Goal: Check status: Check status

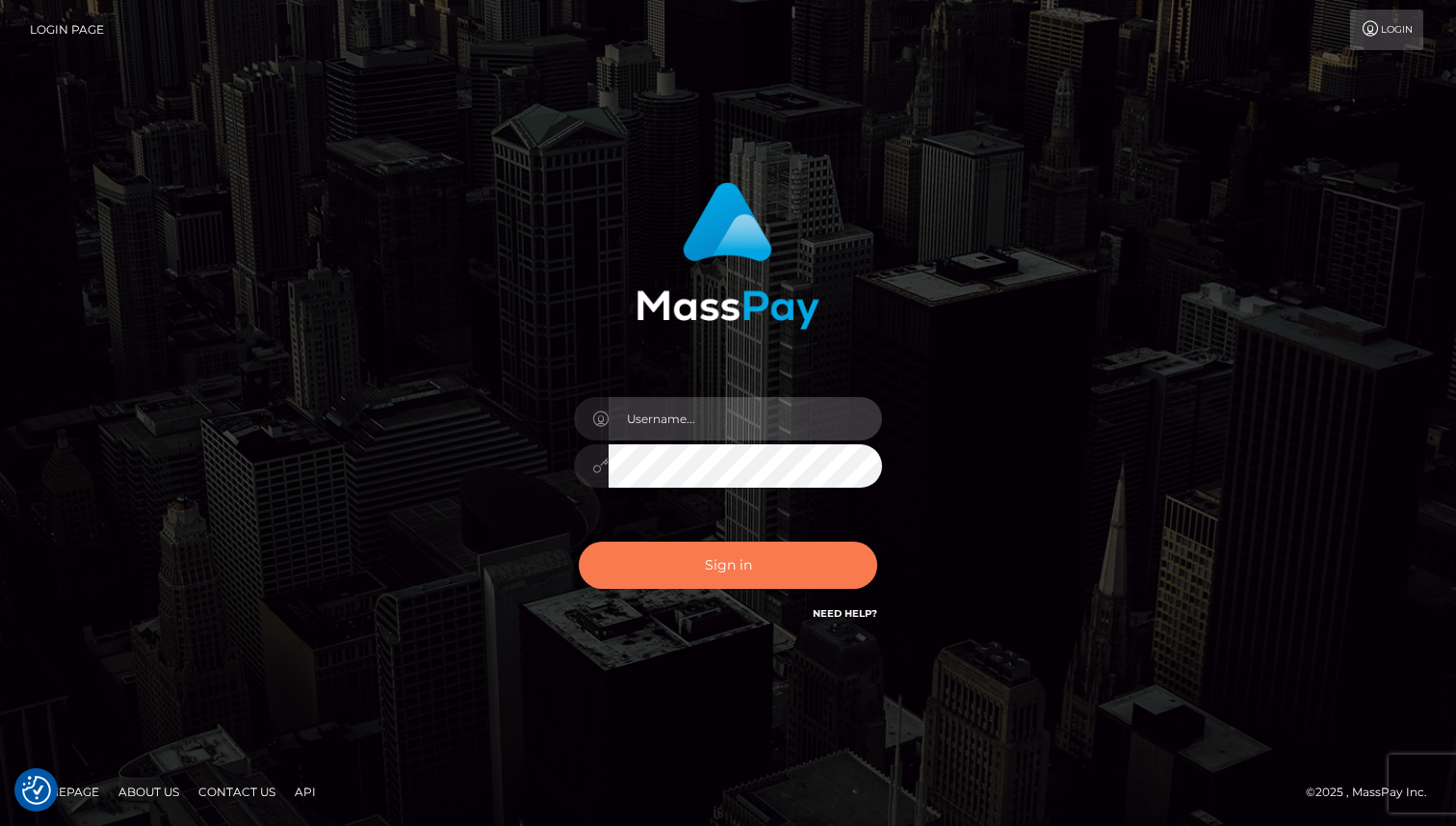
type input "Oksana Radchuk"
click at [732, 567] on button "Sign in" at bounding box center [728, 565] width 298 height 47
type input "[PERSON_NAME]"
click at [795, 574] on button "Sign in" at bounding box center [728, 565] width 298 height 47
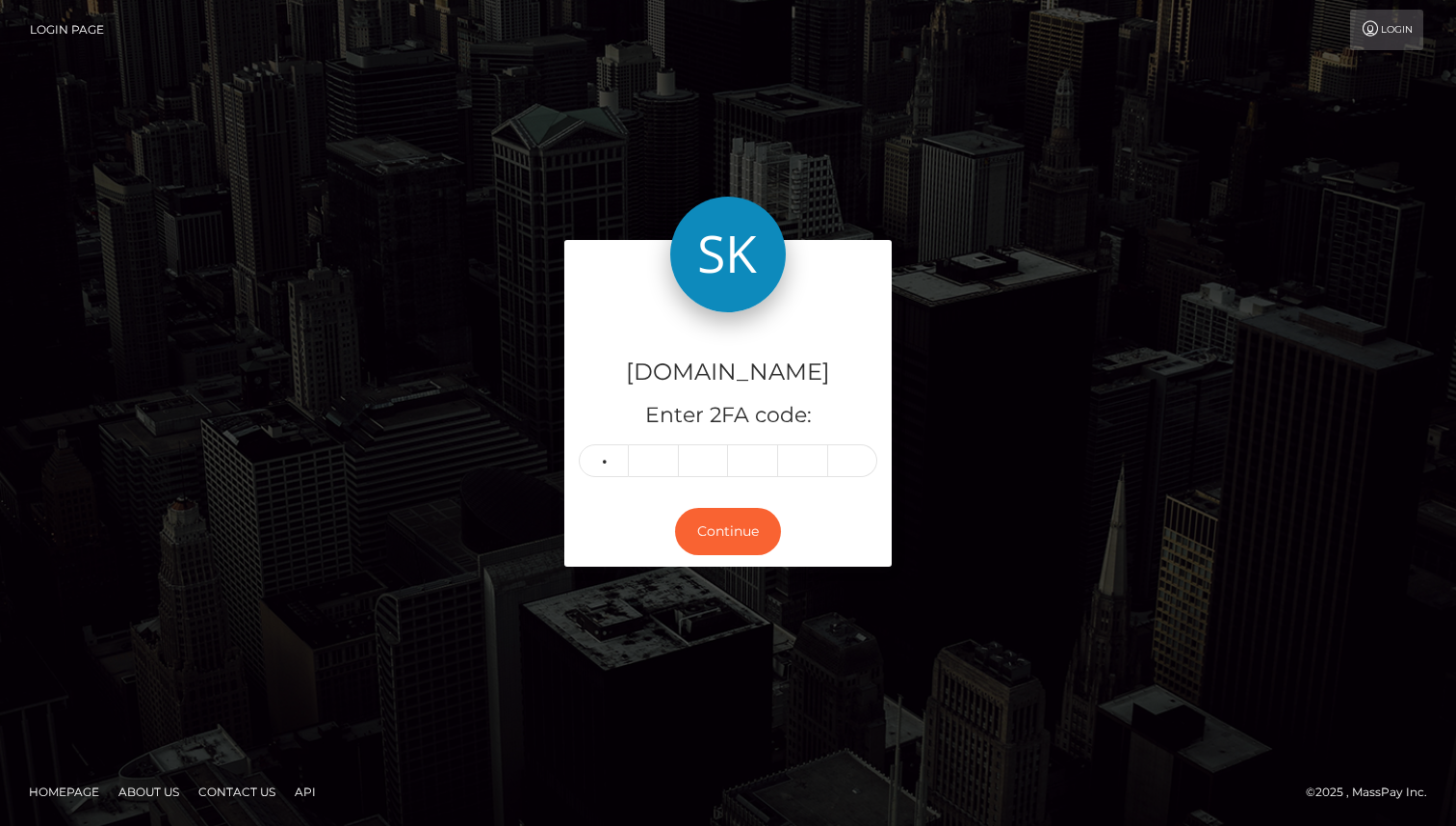
type input "2"
type input "7"
type input "5"
type input "9"
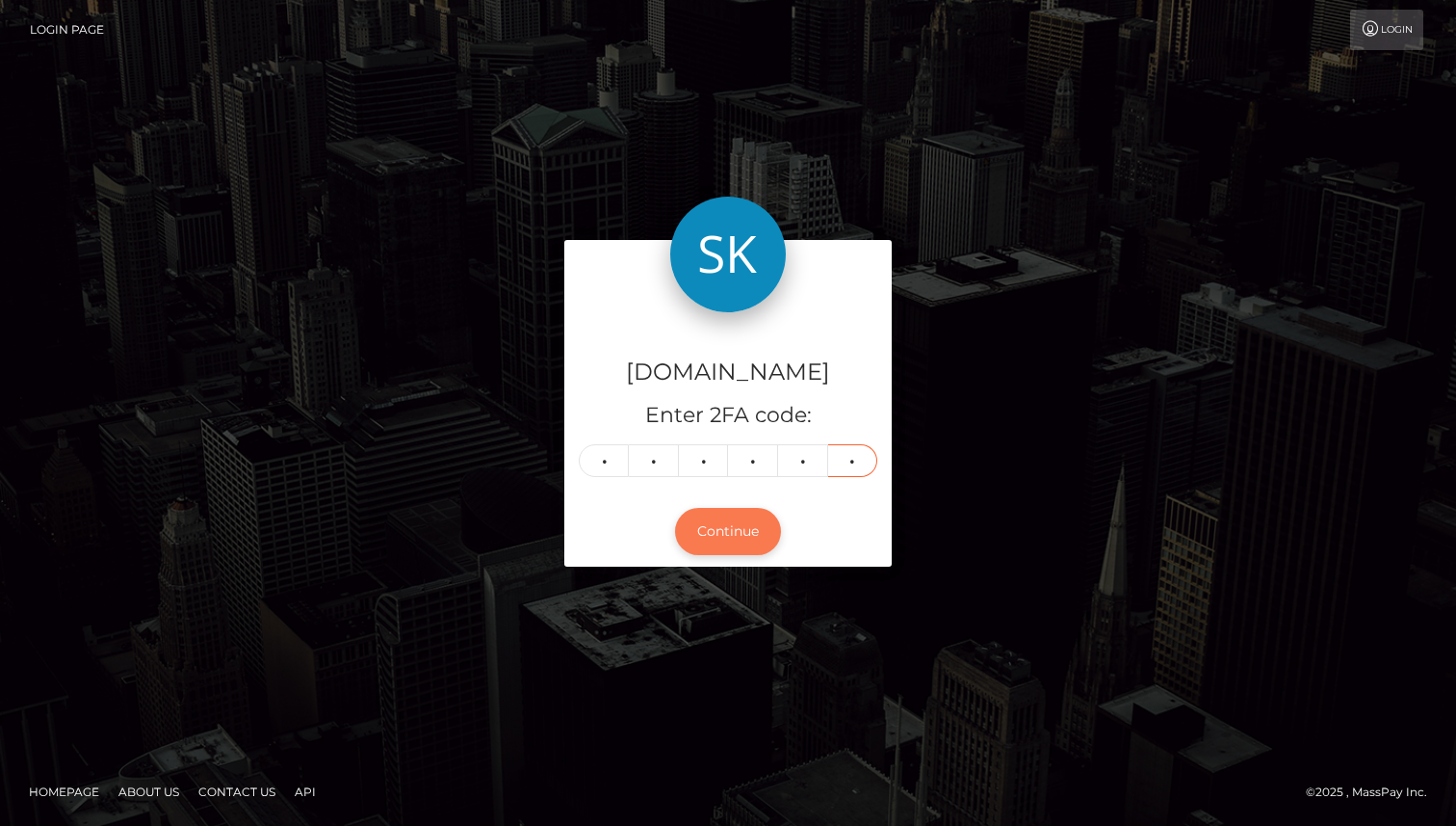
type input "3"
click at [710, 536] on button "Continue" at bounding box center [728, 531] width 106 height 47
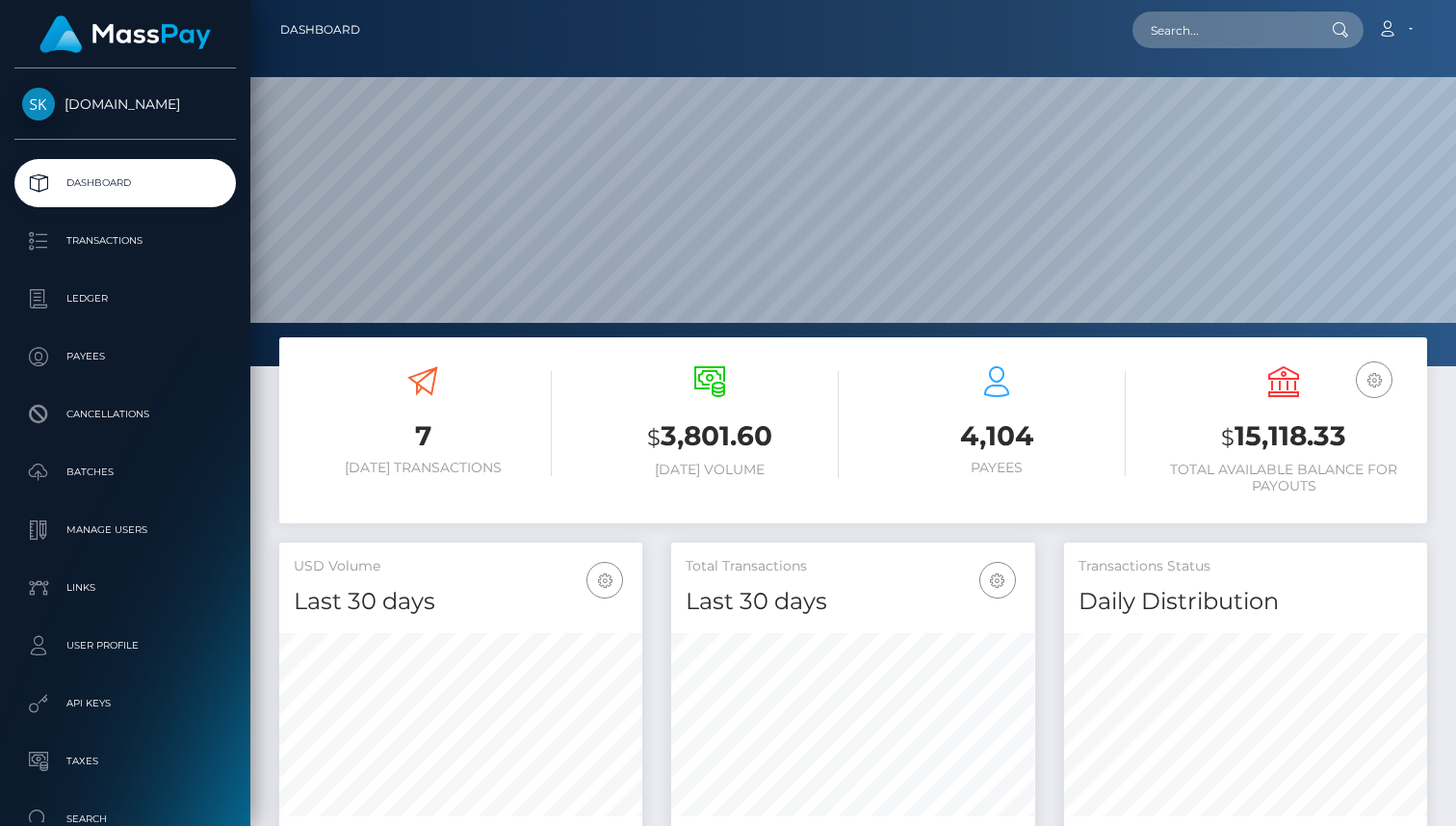
scroll to position [341, 363]
click at [114, 242] on p "Transactions" at bounding box center [126, 240] width 206 height 28
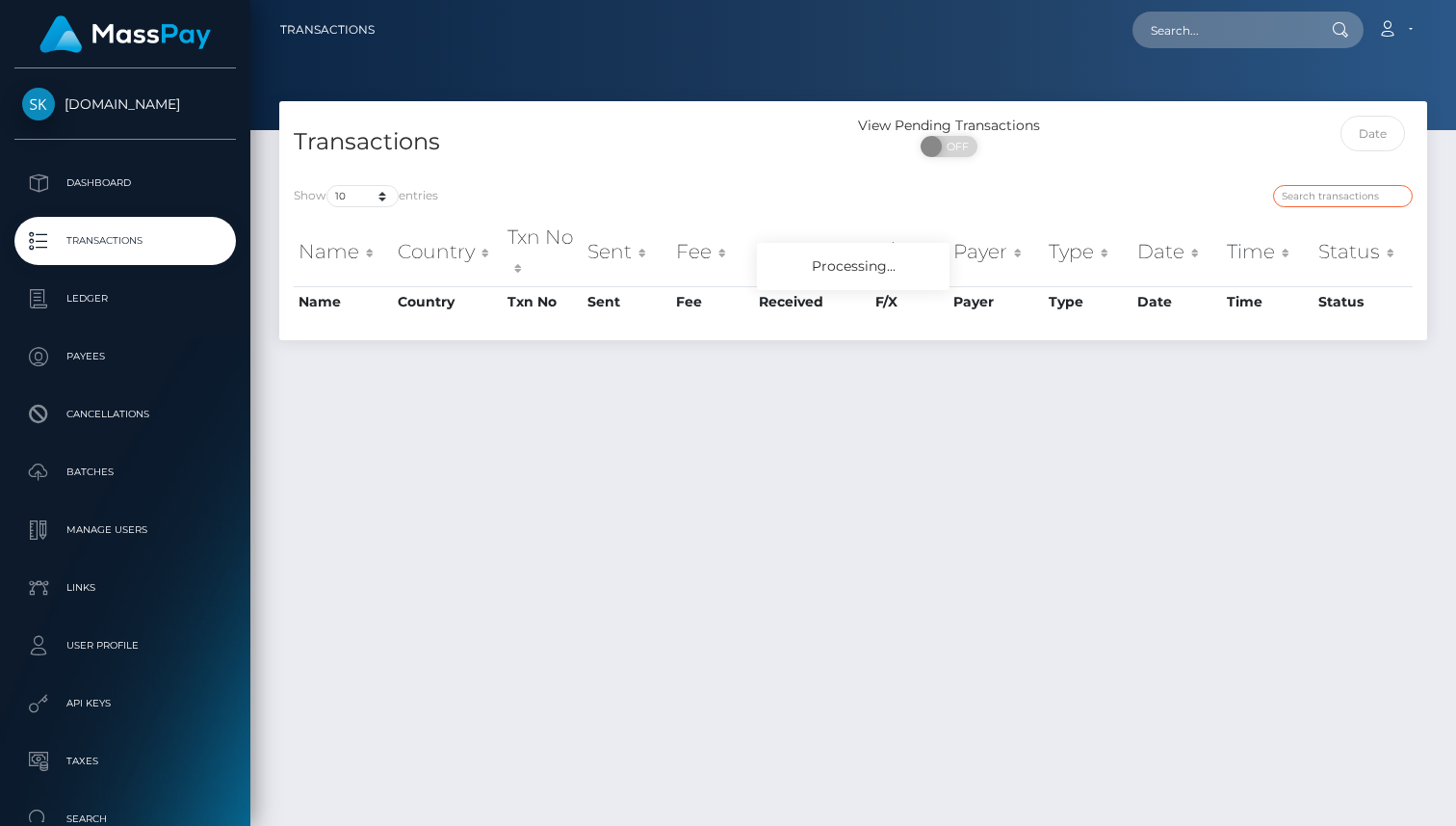
click at [1357, 200] on input "search" at bounding box center [1342, 196] width 139 height 23
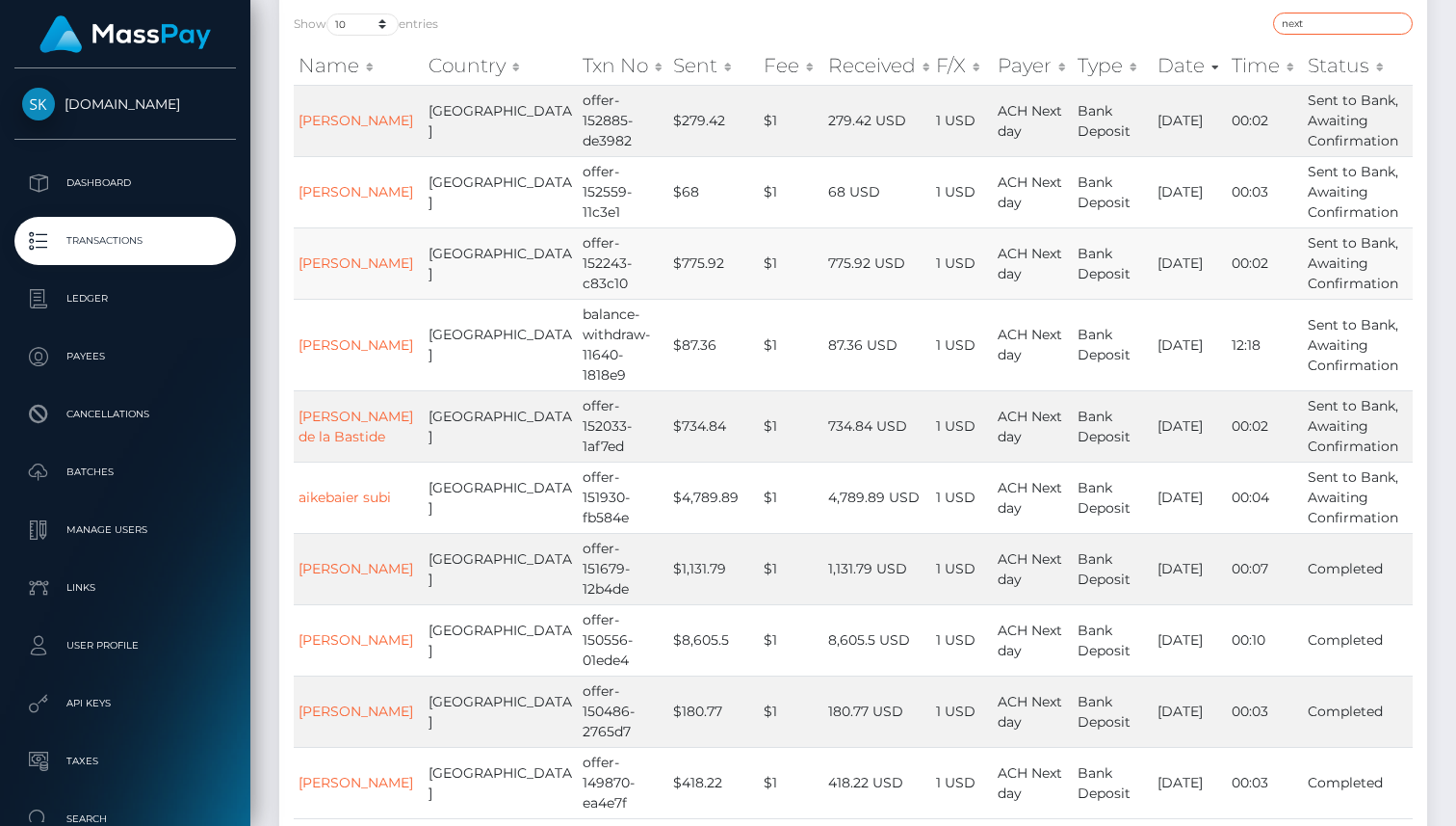
scroll to position [238, 0]
type input "next"
click at [319, 259] on td "Joshua Poulos" at bounding box center [358, 261] width 130 height 72
click at [320, 252] on link "Joshua Poulos" at bounding box center [355, 261] width 115 height 18
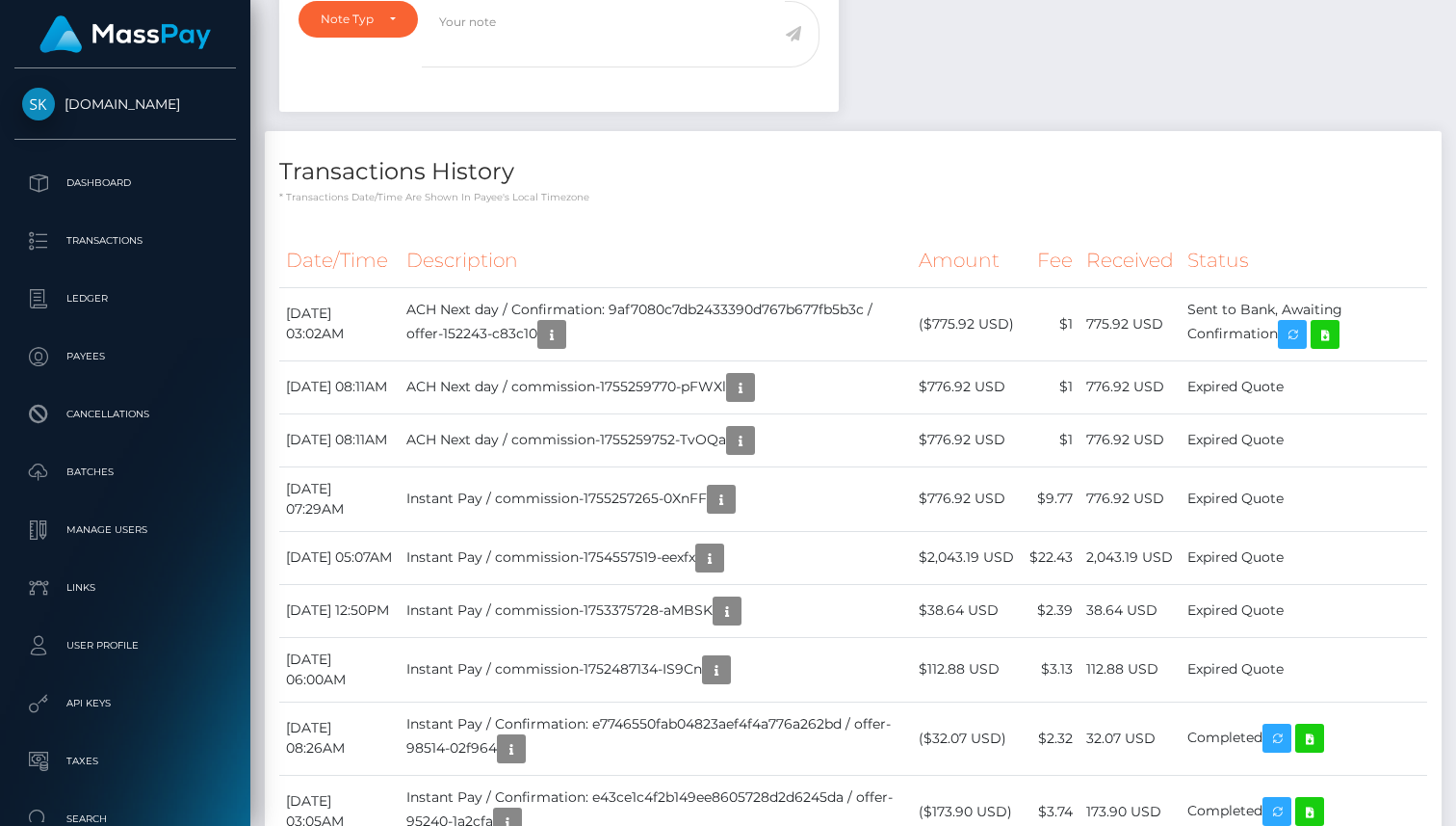
scroll to position [736, 0]
drag, startPoint x: 577, startPoint y: 330, endPoint x: 649, endPoint y: 306, distance: 75.9
click at [649, 306] on td "ACH Next day / Confirmation: 9af7080c7db2433390d767b677fb5b3c / offer-152243-c8…" at bounding box center [655, 323] width 513 height 74
copy td "9af7080c7db2433390d767b677fb5b3c / offer-152243-c83c10"
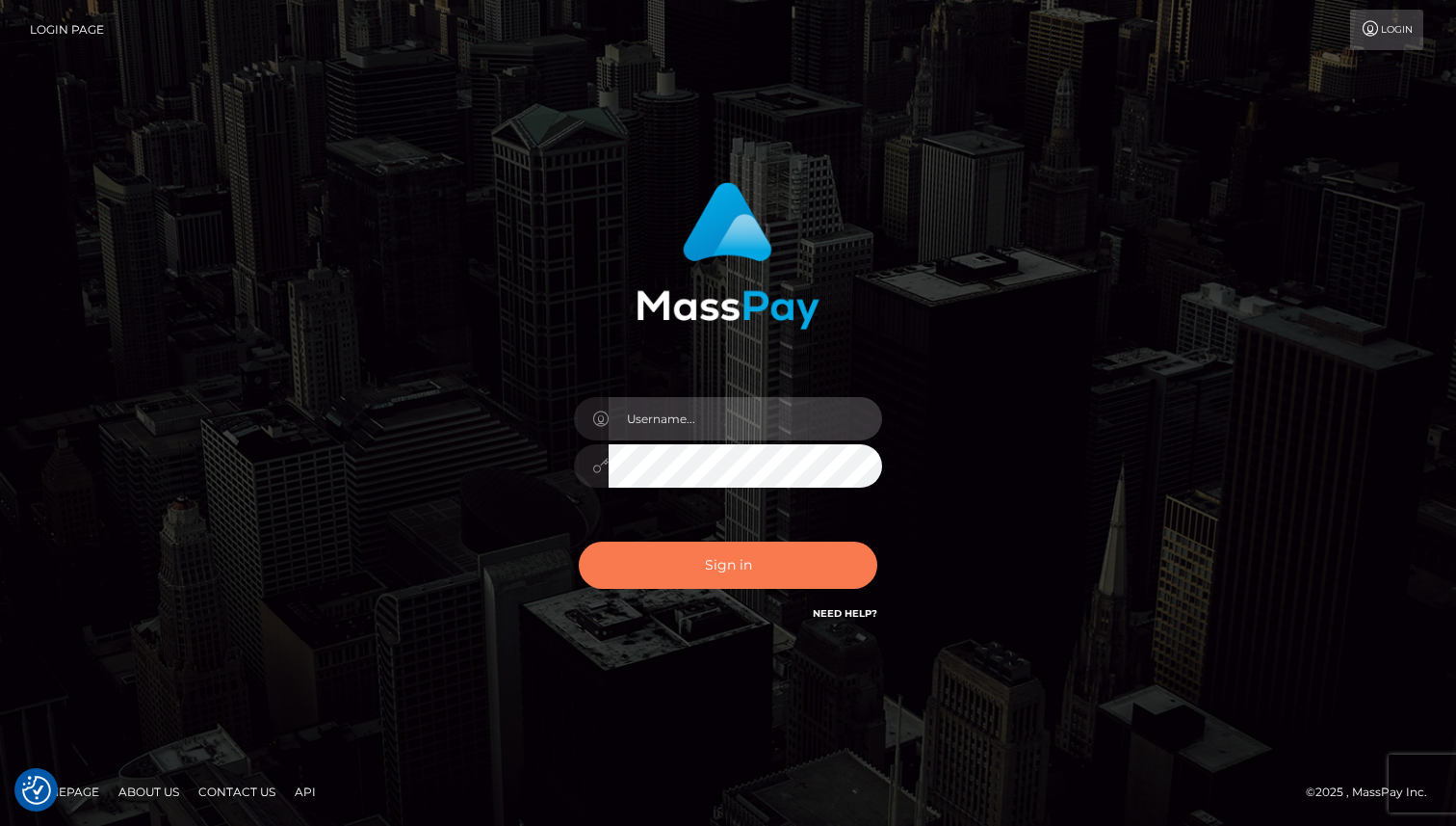
type input "[PERSON_NAME]"
click at [674, 566] on button "Sign in" at bounding box center [728, 565] width 298 height 47
type input "Oksana Radchuk"
click at [681, 569] on button "Sign in" at bounding box center [728, 565] width 298 height 47
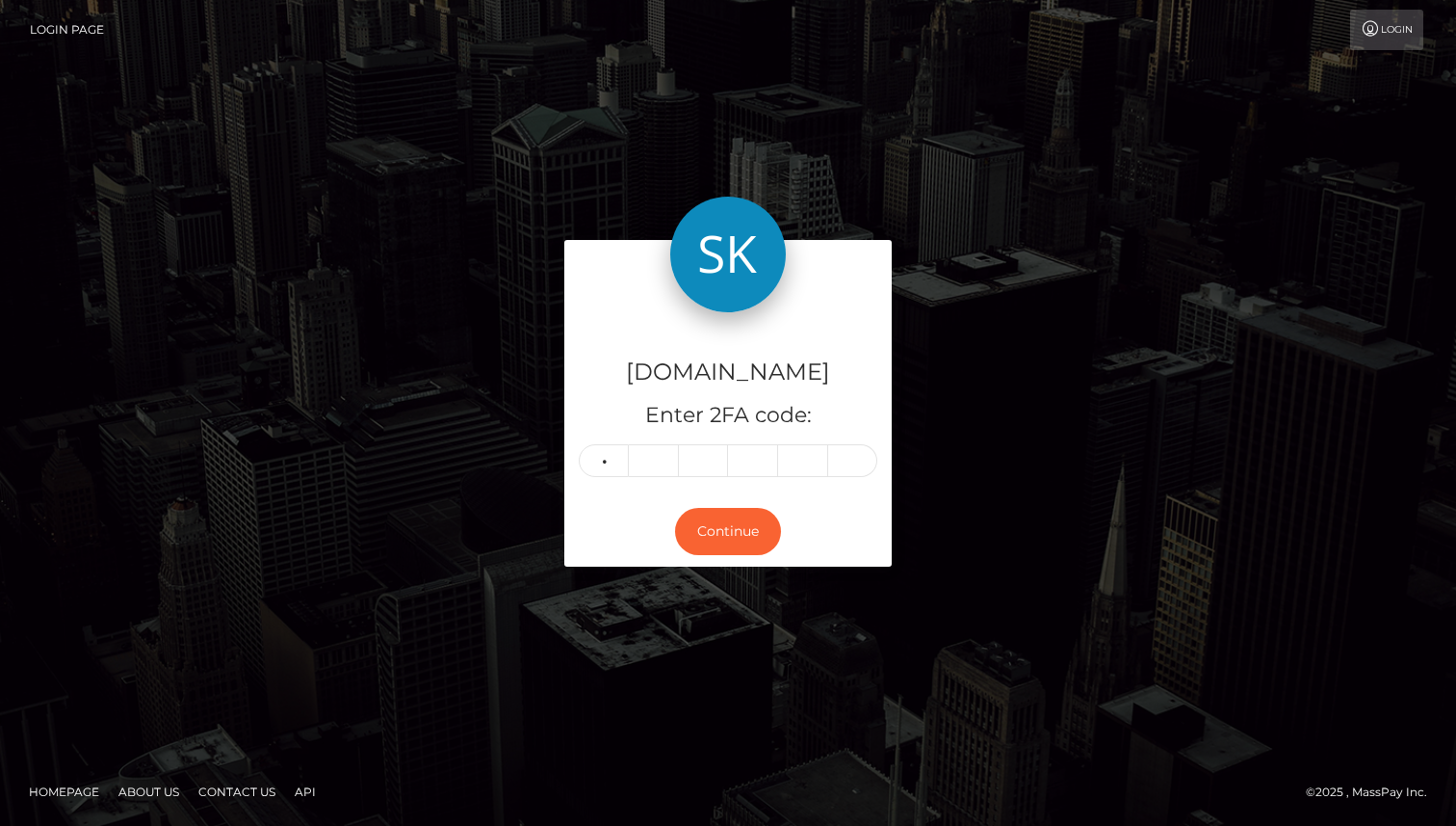
type input "6"
type input "7"
type input "6"
type input "1"
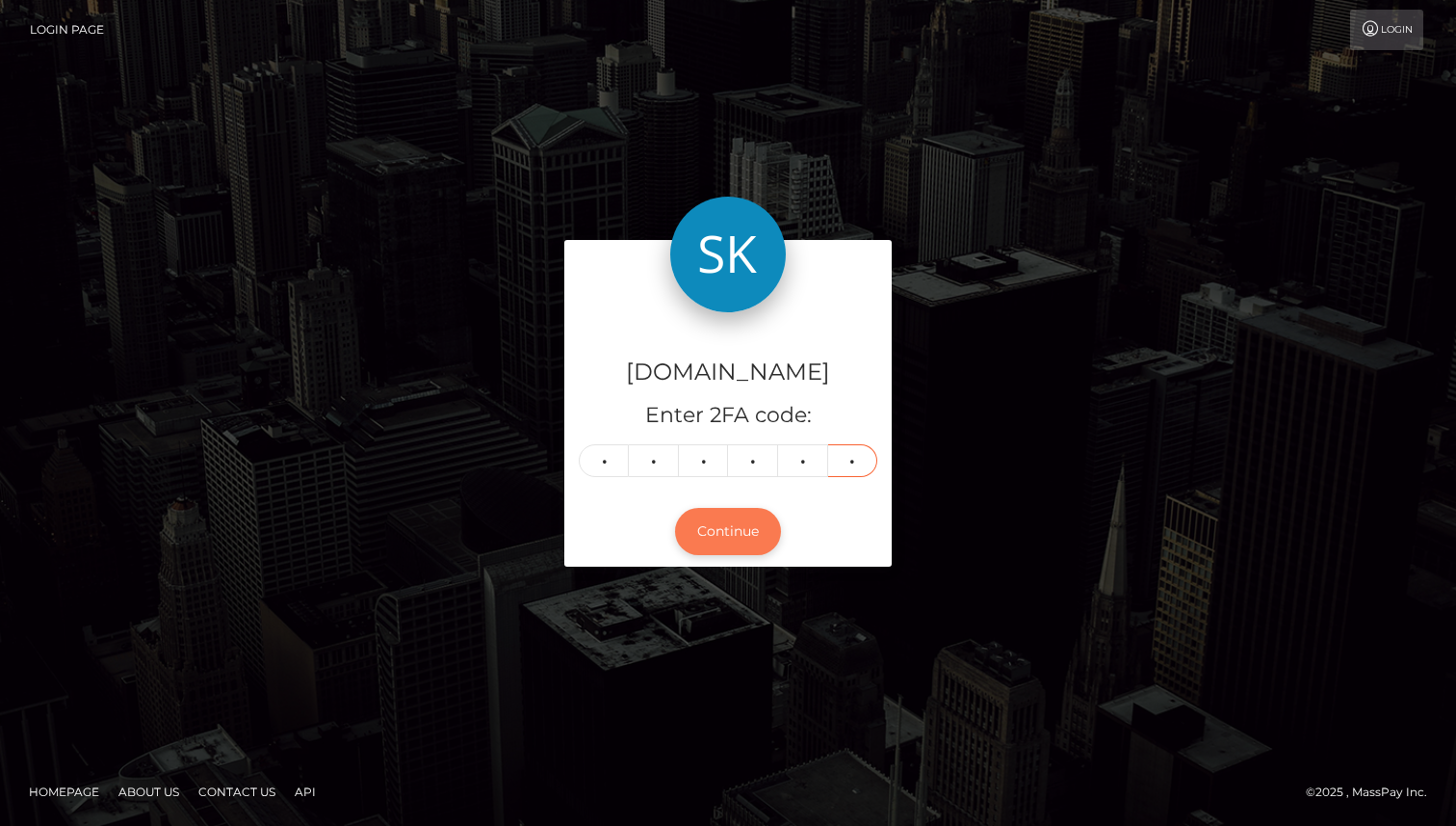
type input "8"
click at [730, 537] on button "Continue" at bounding box center [728, 531] width 106 height 47
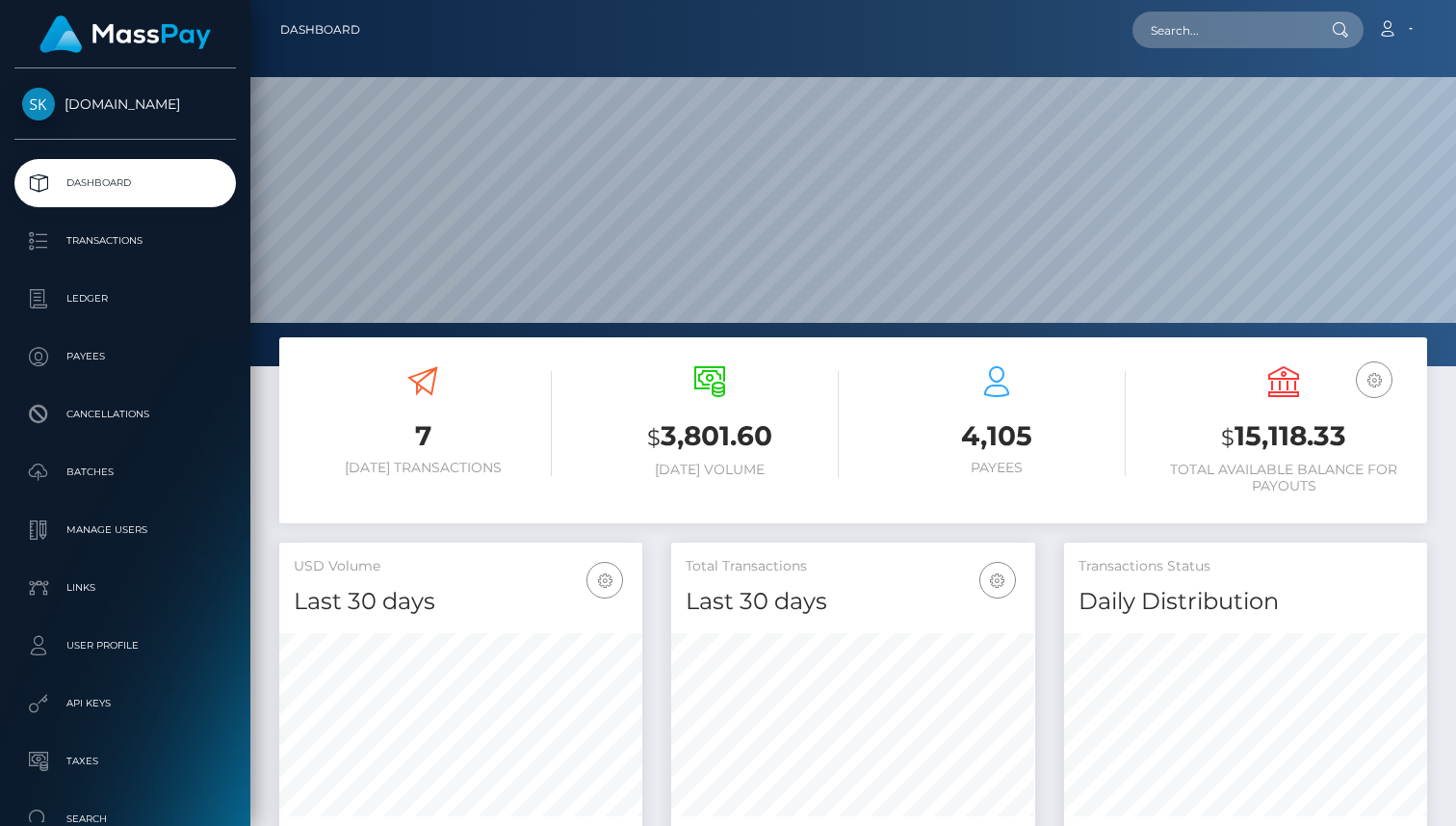
scroll to position [341, 363]
click at [104, 235] on p "Transactions" at bounding box center [126, 240] width 206 height 28
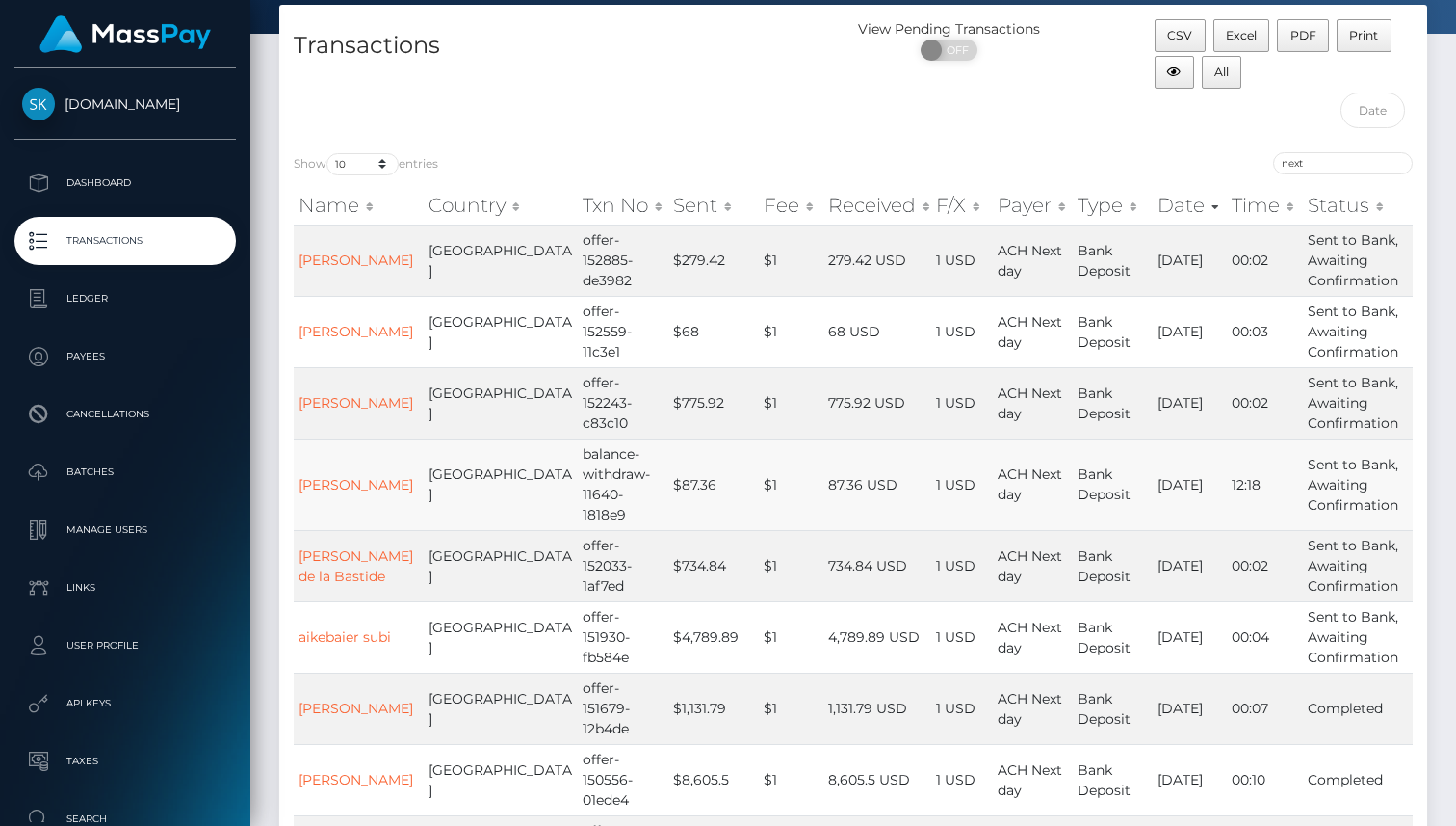
scroll to position [98, 0]
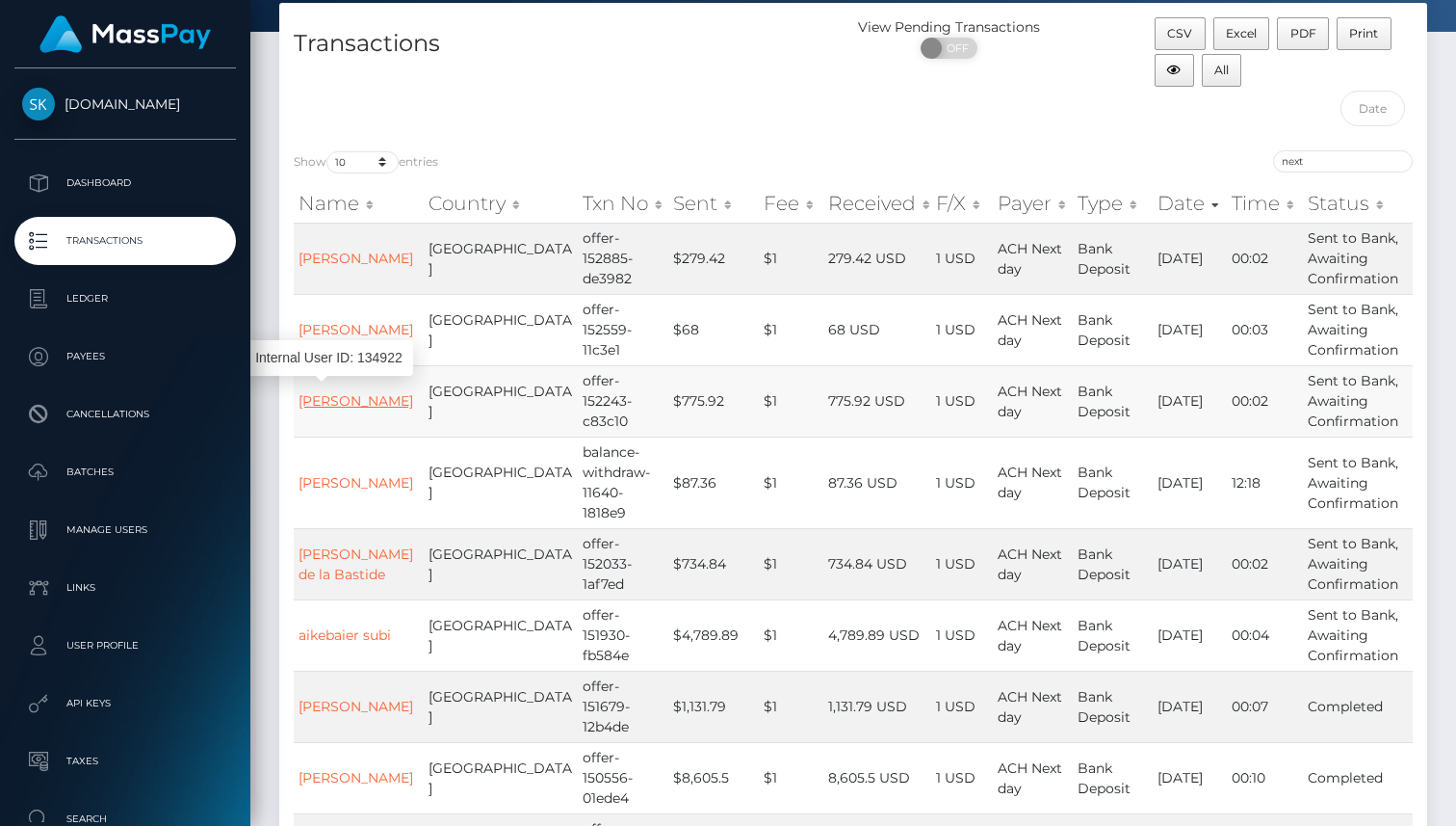
click at [338, 392] on link "[PERSON_NAME]" at bounding box center [355, 401] width 115 height 18
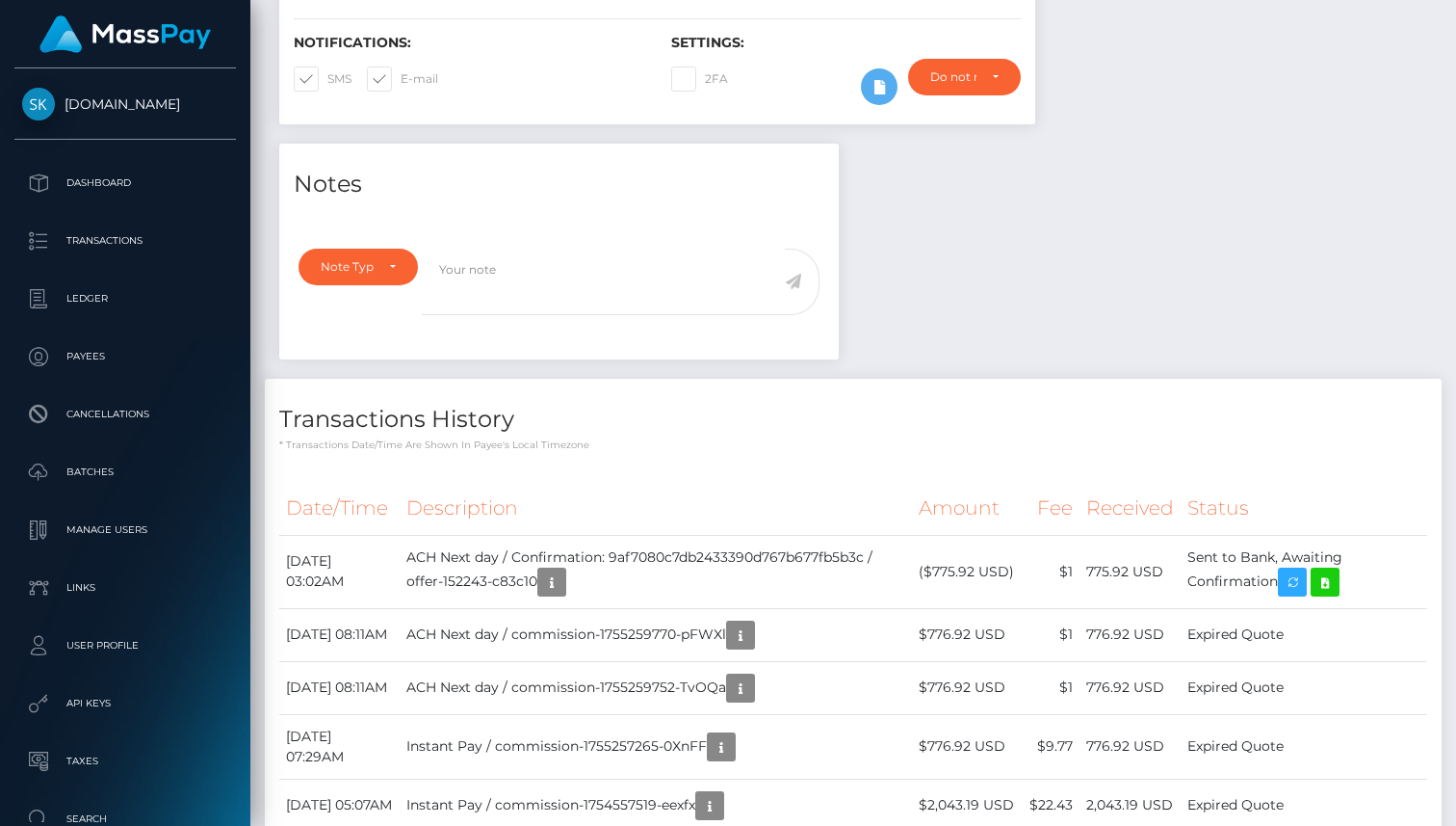
scroll to position [468, 0]
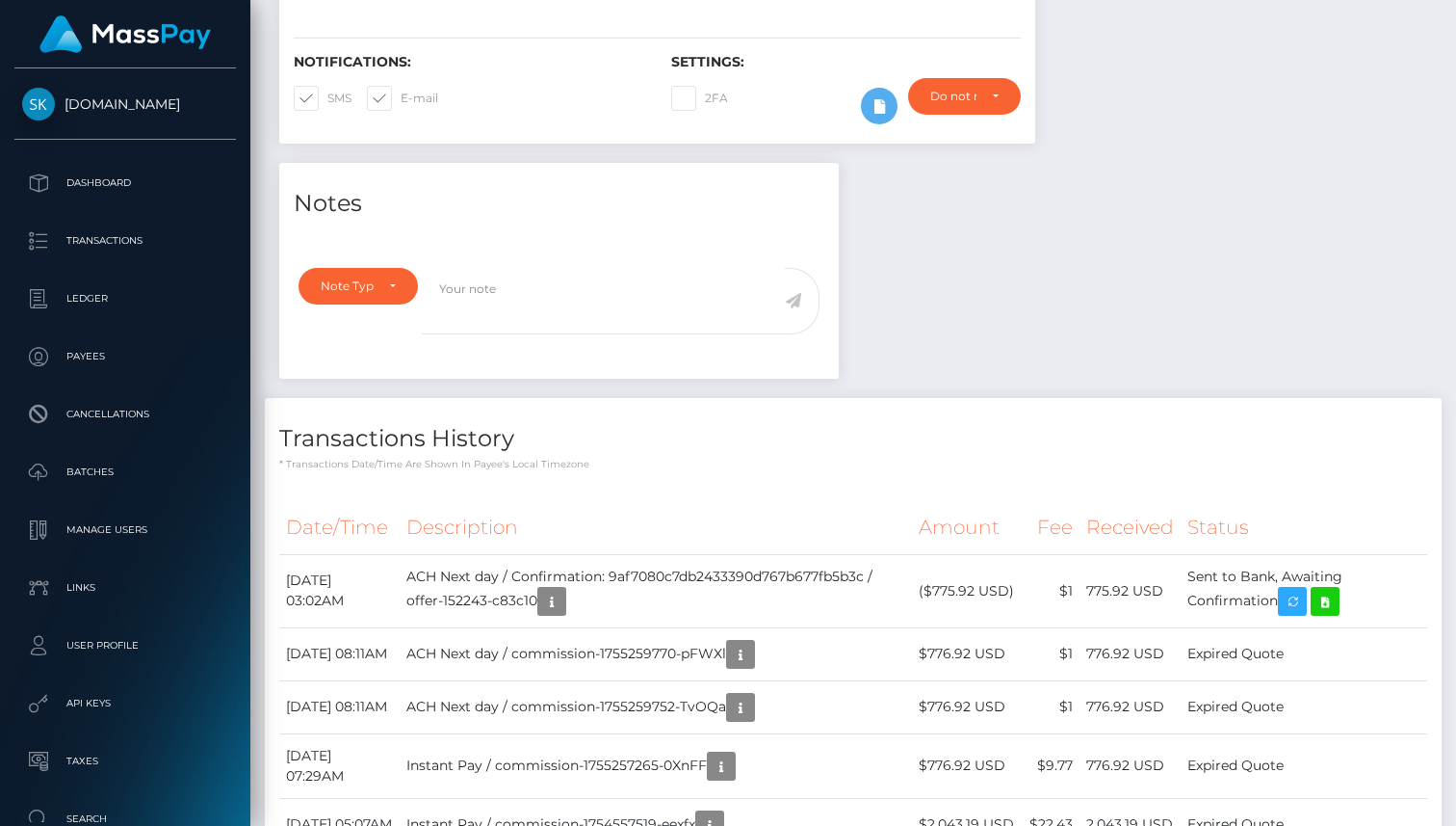
scroll to position [232, 363]
click at [1336, 598] on icon at bounding box center [1325, 601] width 24 height 25
click at [1304, 600] on icon "button" at bounding box center [1292, 601] width 24 height 25
